Goal: Transaction & Acquisition: Purchase product/service

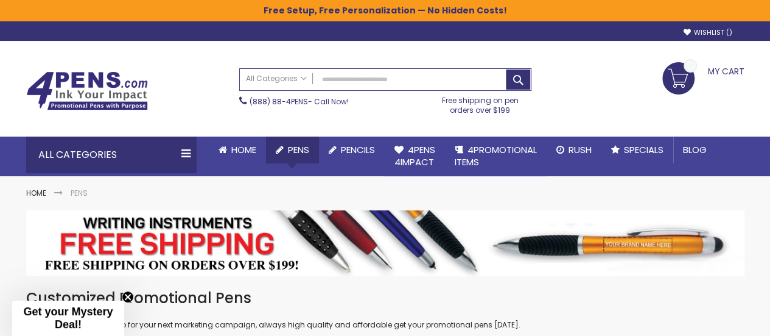
click at [298, 160] on link "Pens" at bounding box center [292, 149] width 53 height 27
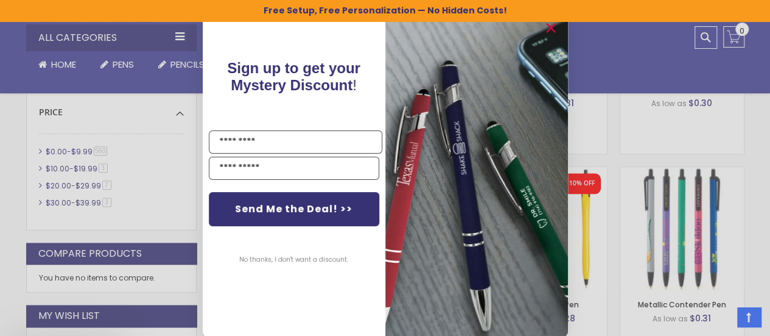
scroll to position [731, 0]
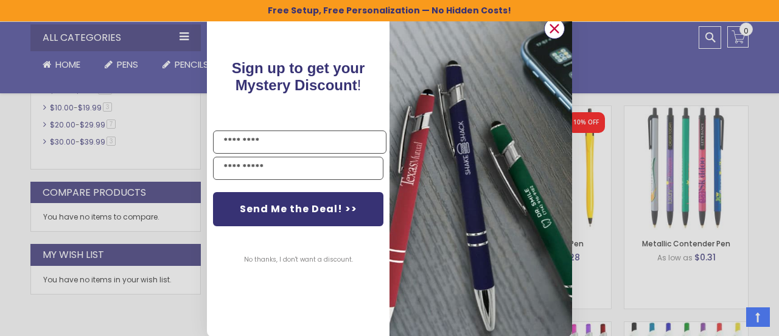
click at [546, 29] on circle "Close dialog" at bounding box center [555, 28] width 18 height 18
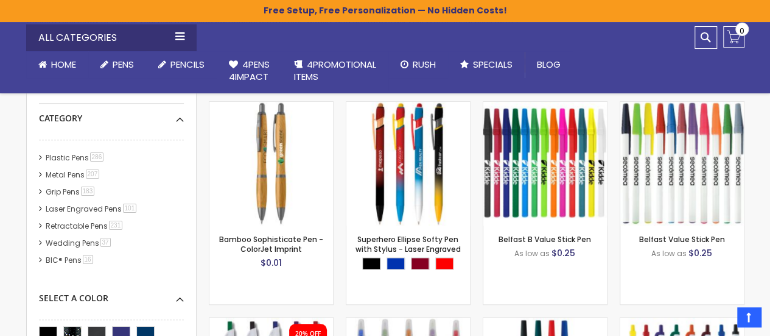
scroll to position [244, 0]
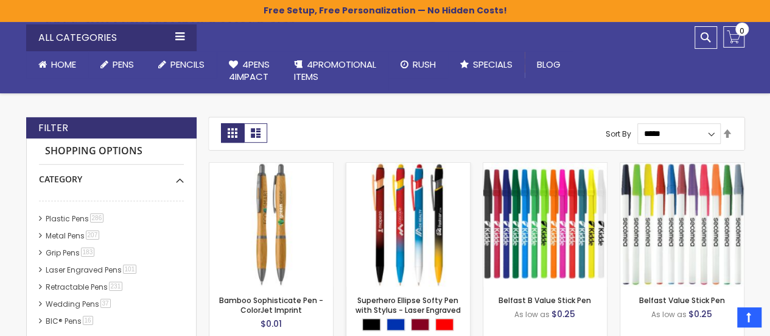
click at [406, 213] on img at bounding box center [408, 225] width 124 height 124
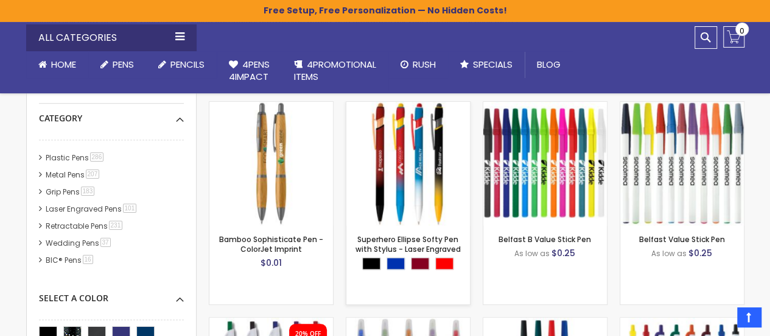
click at [412, 154] on img at bounding box center [408, 164] width 124 height 124
click at [62, 177] on link "Metal Pens 207 item" at bounding box center [74, 174] width 62 height 10
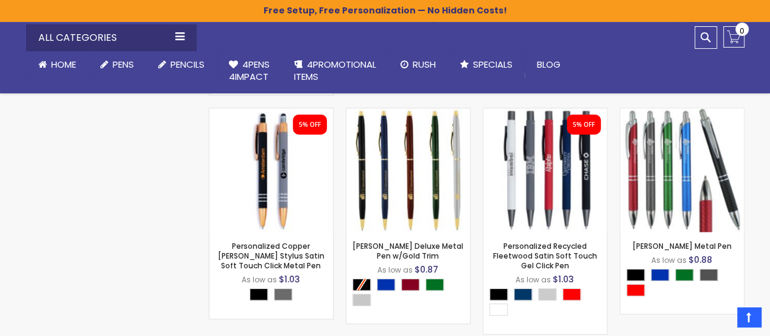
scroll to position [1766, 0]
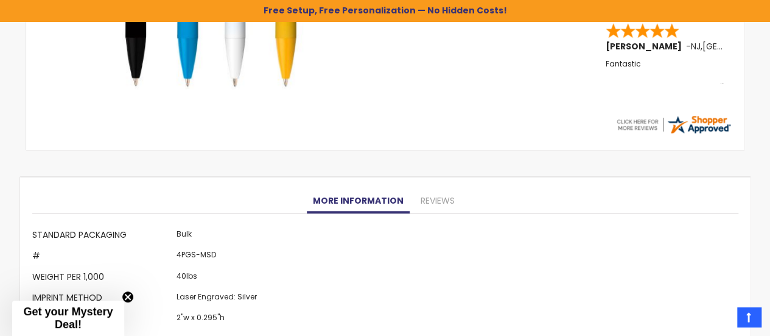
scroll to position [205, 0]
